Goal: Information Seeking & Learning: Understand process/instructions

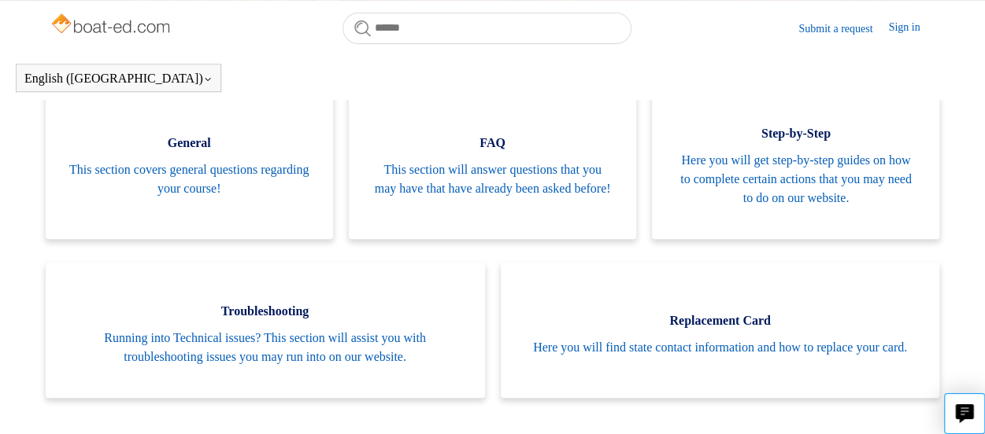
scroll to position [507, 0]
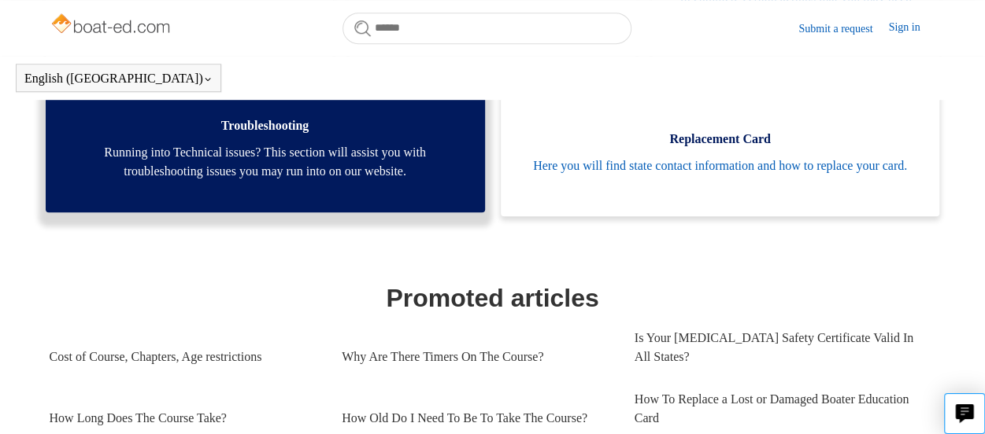
click at [202, 153] on span "Running into Technical issues? This section will assist you with troubleshootin…" at bounding box center [265, 162] width 392 height 38
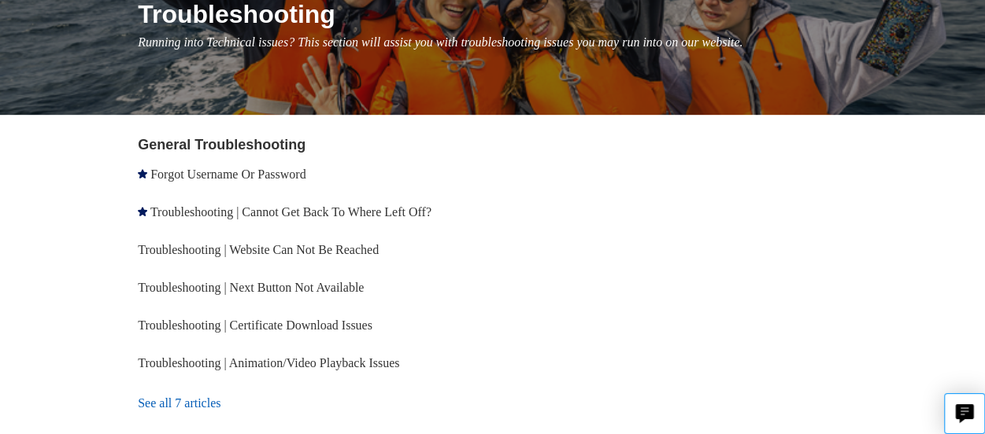
scroll to position [236, 0]
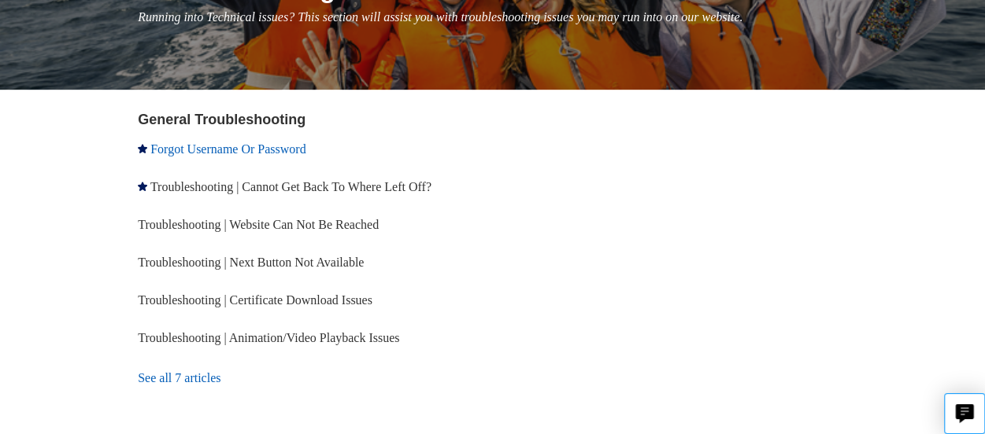
click at [257, 146] on link "Forgot Username Or Password" at bounding box center [227, 148] width 155 height 13
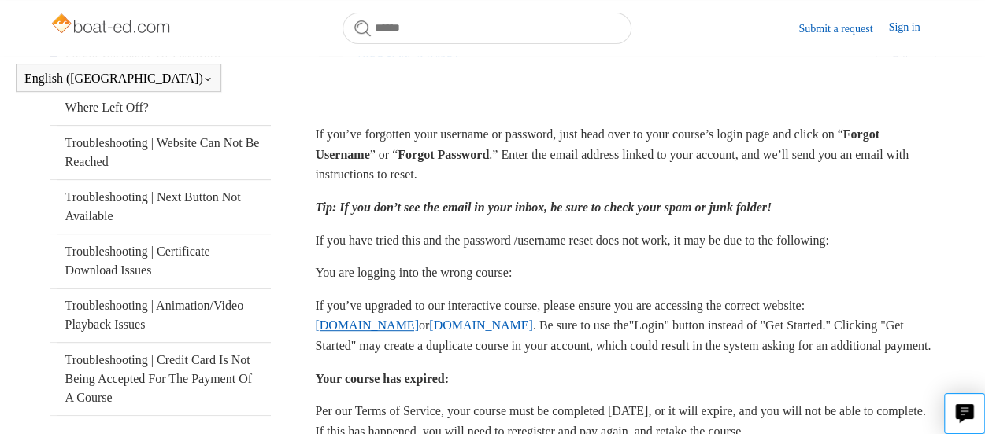
scroll to position [349, 0]
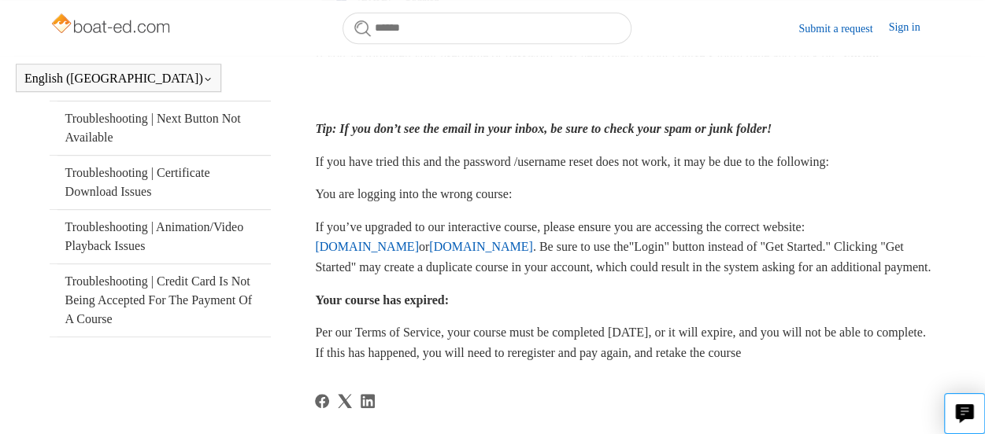
click at [375, 242] on link "[DOMAIN_NAME]" at bounding box center [367, 246] width 104 height 13
click at [533, 243] on link "[DOMAIN_NAME]" at bounding box center [481, 246] width 104 height 13
